Goal: Navigation & Orientation: Find specific page/section

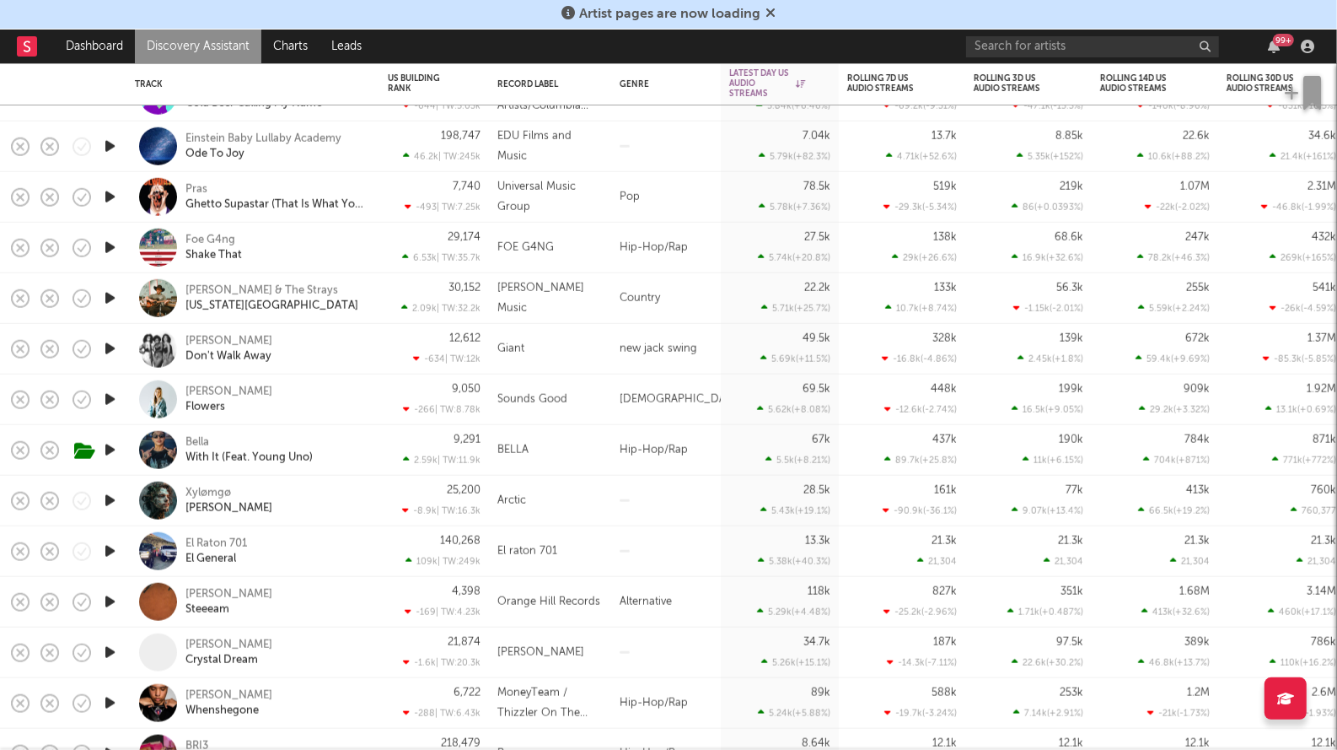
click at [772, 12] on icon at bounding box center [771, 12] width 10 height 13
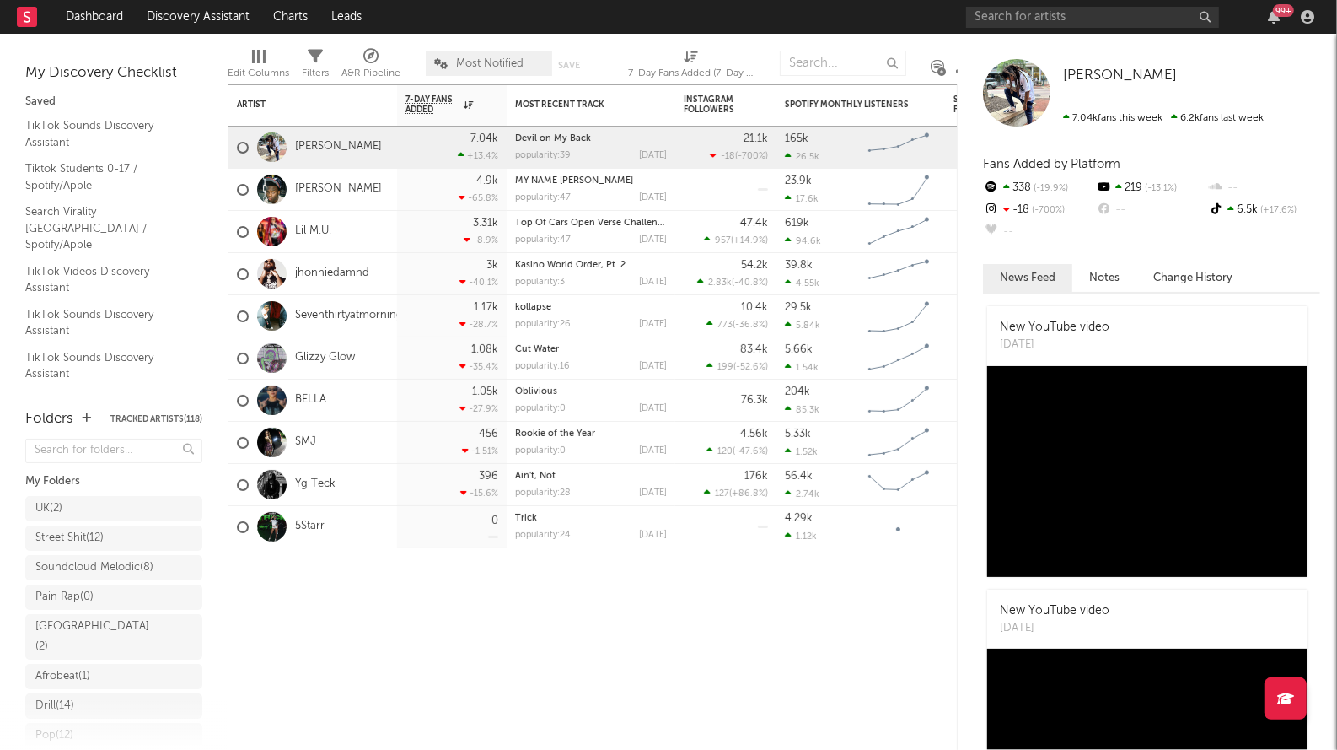
scroll to position [310, 0]
